Goal: Information Seeking & Learning: Learn about a topic

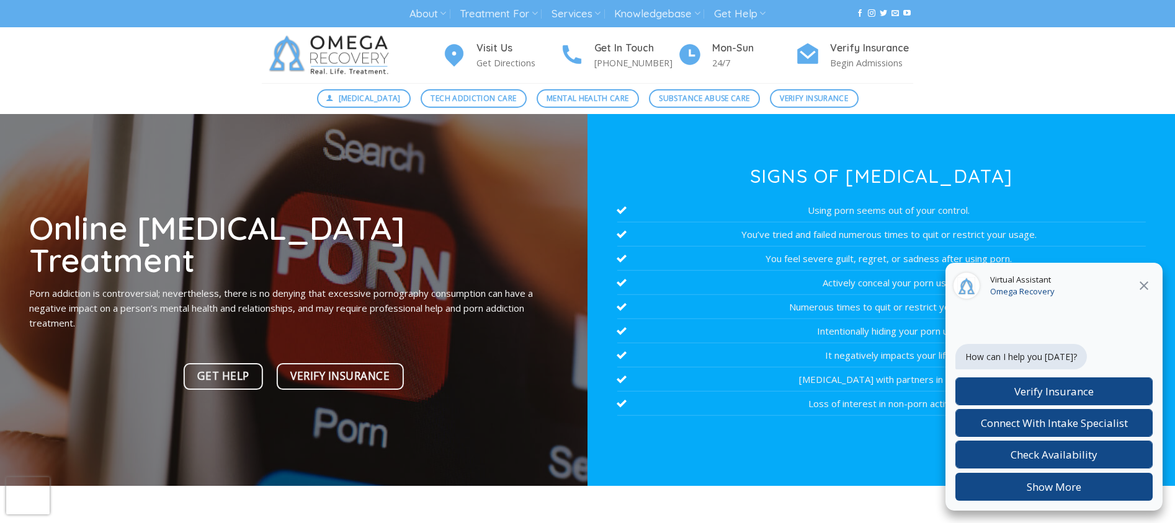
click at [1144, 284] on icon at bounding box center [1143, 285] width 15 height 15
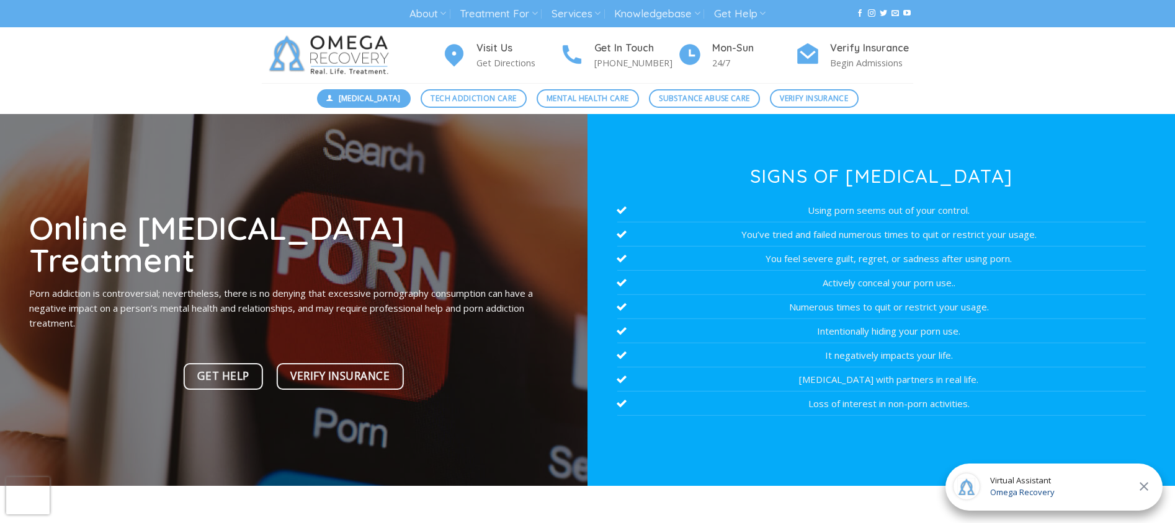
click at [327, 103] on link "[MEDICAL_DATA]" at bounding box center [364, 98] width 94 height 19
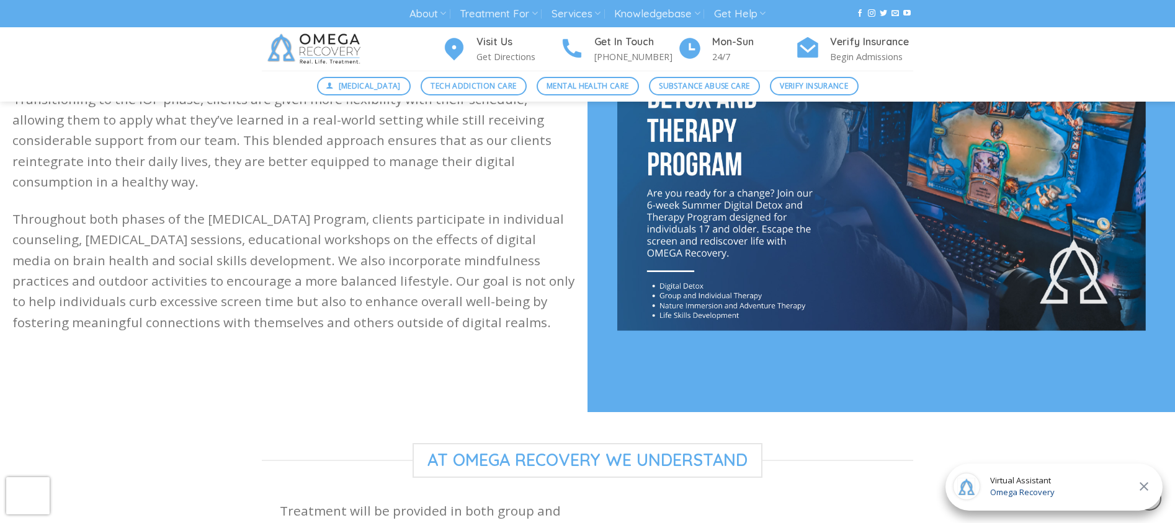
scroll to position [638, 0]
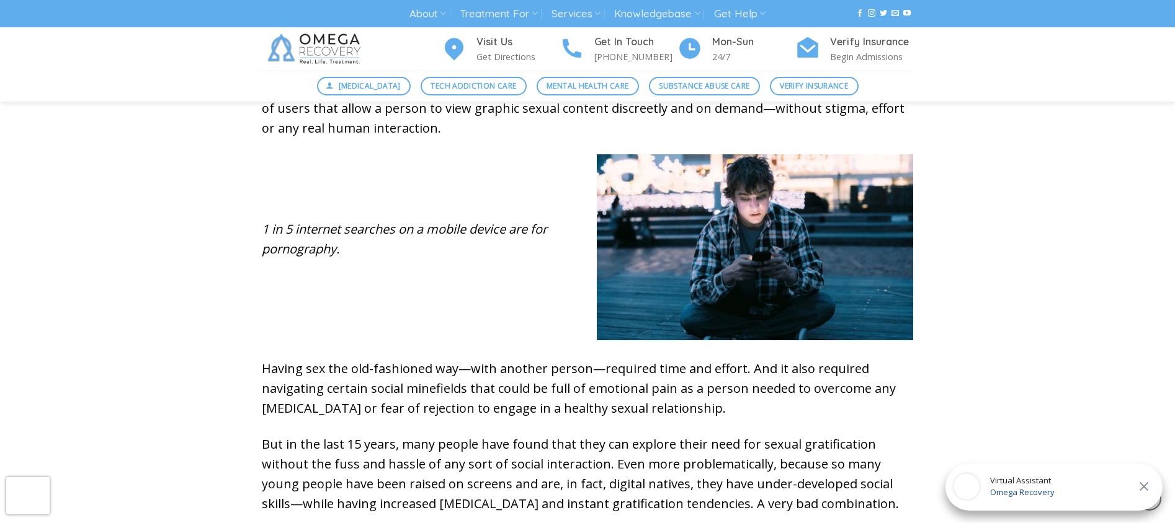
scroll to position [534, 0]
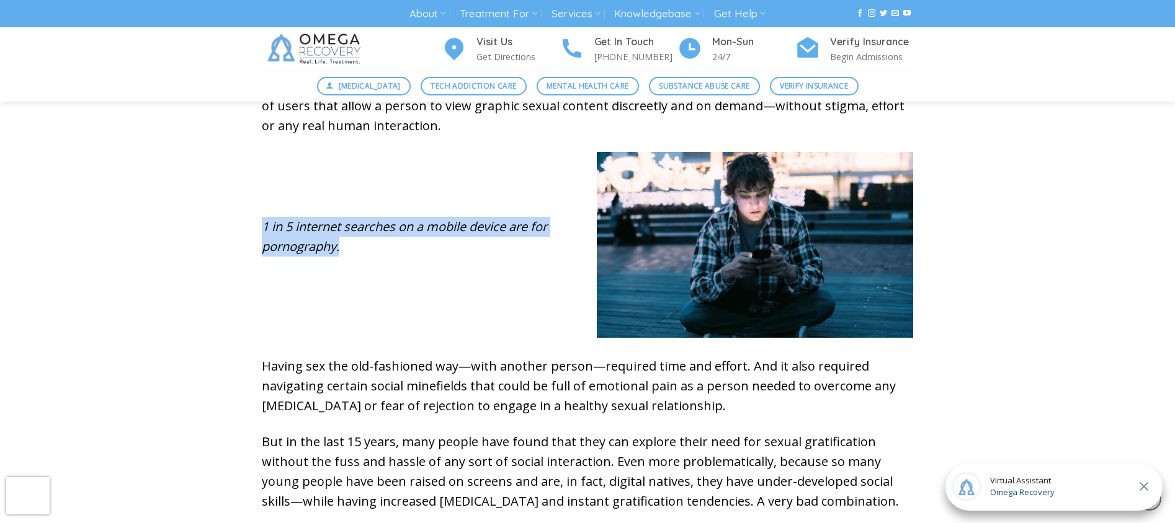
drag, startPoint x: 356, startPoint y: 196, endPoint x: 378, endPoint y: 251, distance: 59.5
click at [378, 251] on div "1 in 5 internet searches on a mobile device are for pornography." at bounding box center [587, 254] width 670 height 205
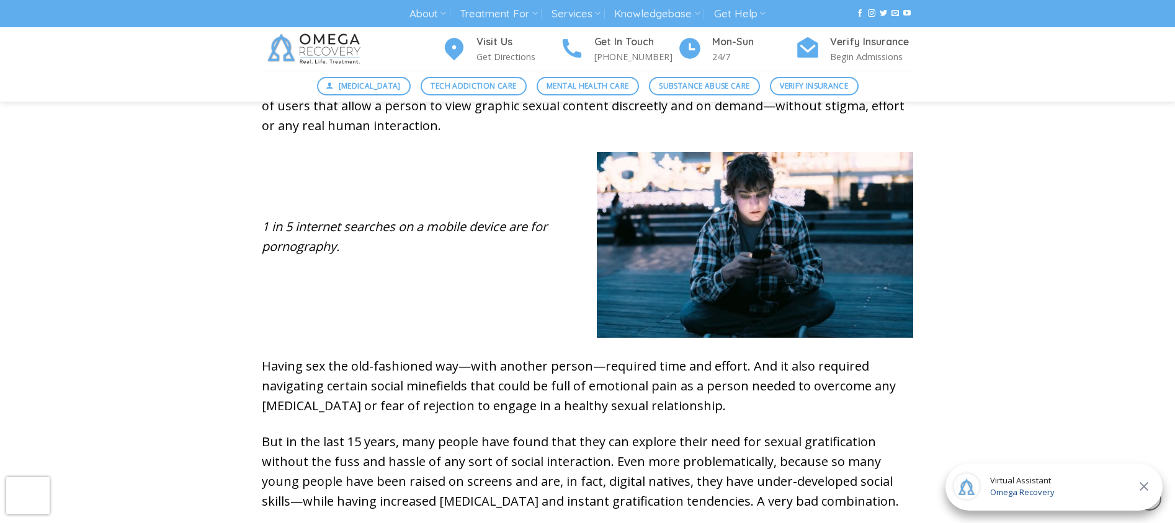
click at [378, 251] on p "1 in 5 internet searches on a mobile device are for pornography." at bounding box center [420, 237] width 316 height 40
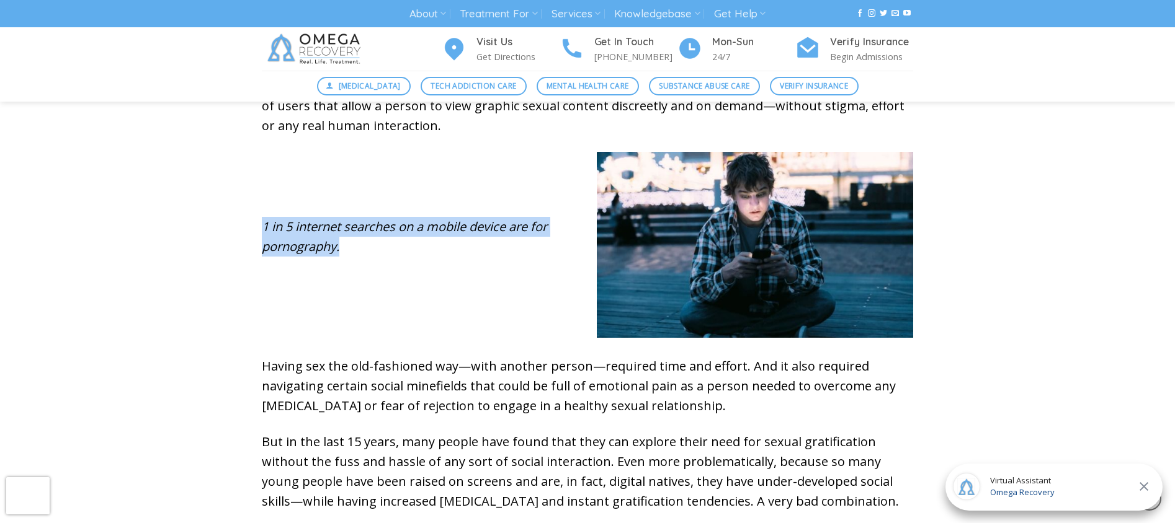
drag, startPoint x: 379, startPoint y: 249, endPoint x: 385, endPoint y: 198, distance: 51.2
click at [385, 198] on div "1 in 5 internet searches on a mobile device are for pornography." at bounding box center [587, 254] width 670 height 205
click at [385, 199] on div "1 in 5 internet searches on a mobile device are for pornography." at bounding box center [587, 254] width 670 height 205
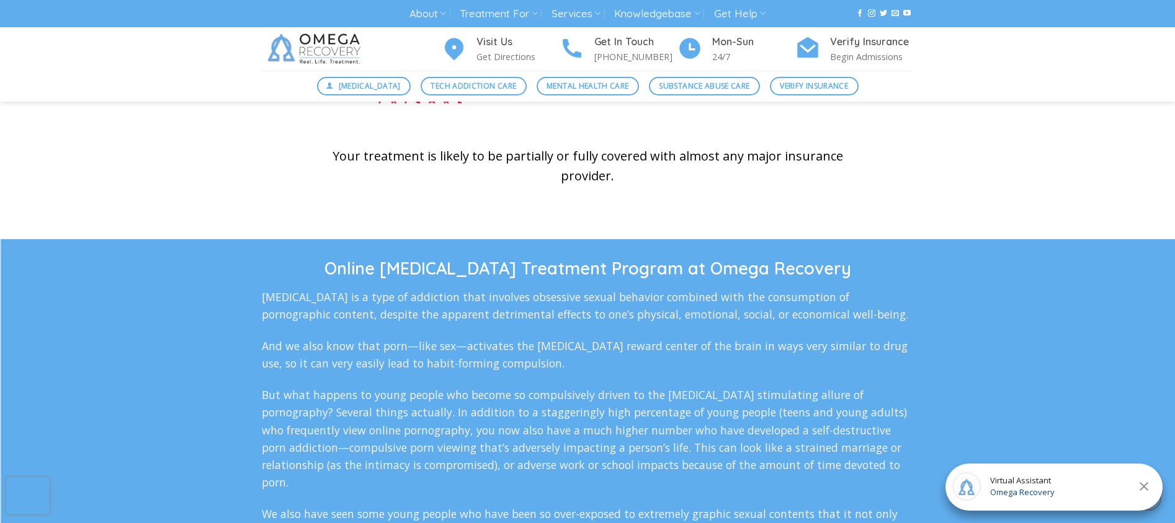
scroll to position [2214, 0]
